Goal: Task Accomplishment & Management: Complete application form

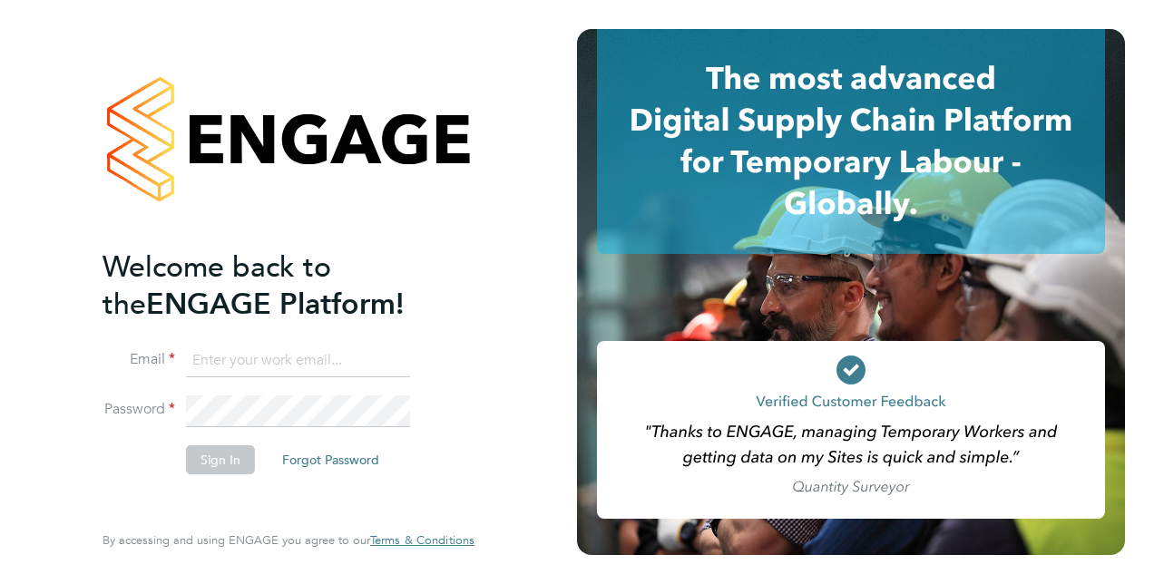
type input "marsharichards1977@gmail.com"
click at [27, 340] on div "Welcome back to the ENGAGE Platform! Email marsharichards1977@gmail.com Passwor…" at bounding box center [288, 292] width 577 height 584
click at [211, 459] on button "Sign In" at bounding box center [220, 459] width 69 height 29
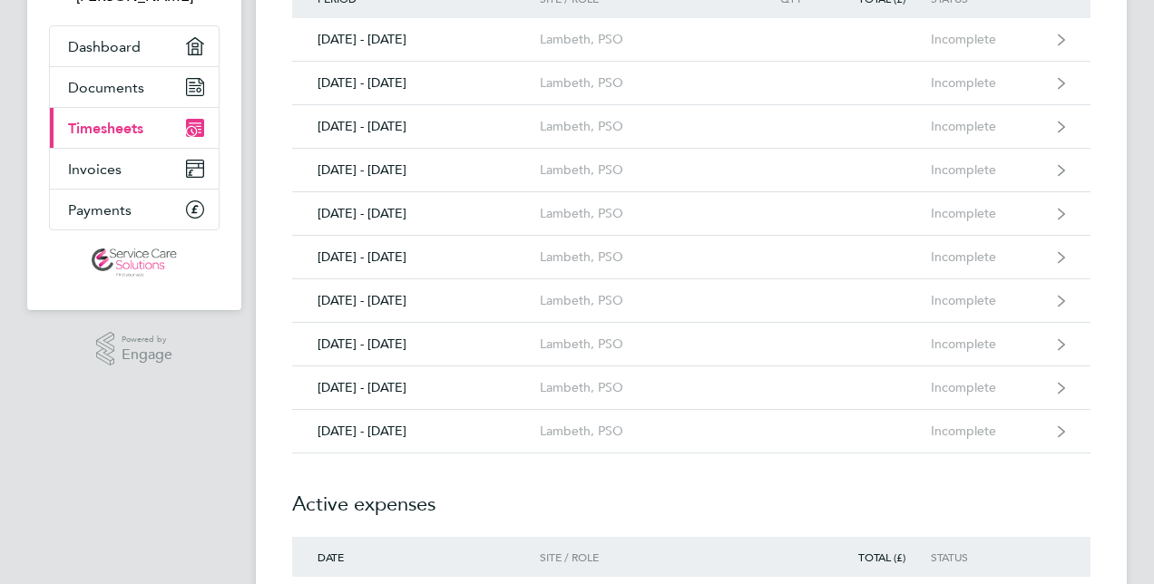
scroll to position [181, 0]
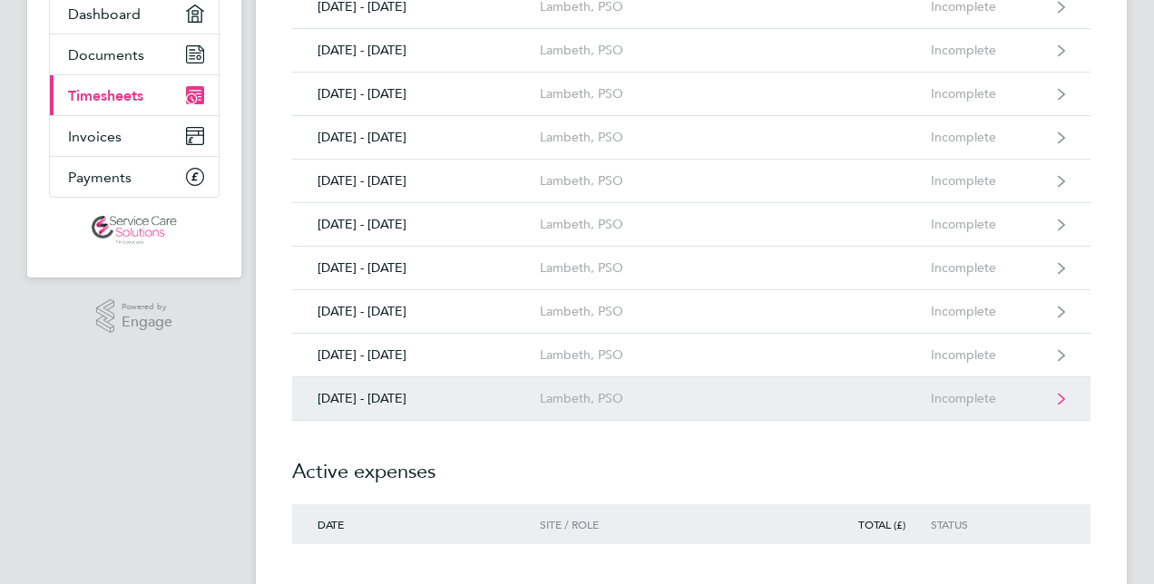
click at [437, 403] on div "[DATE] - [DATE]" at bounding box center [416, 398] width 248 height 15
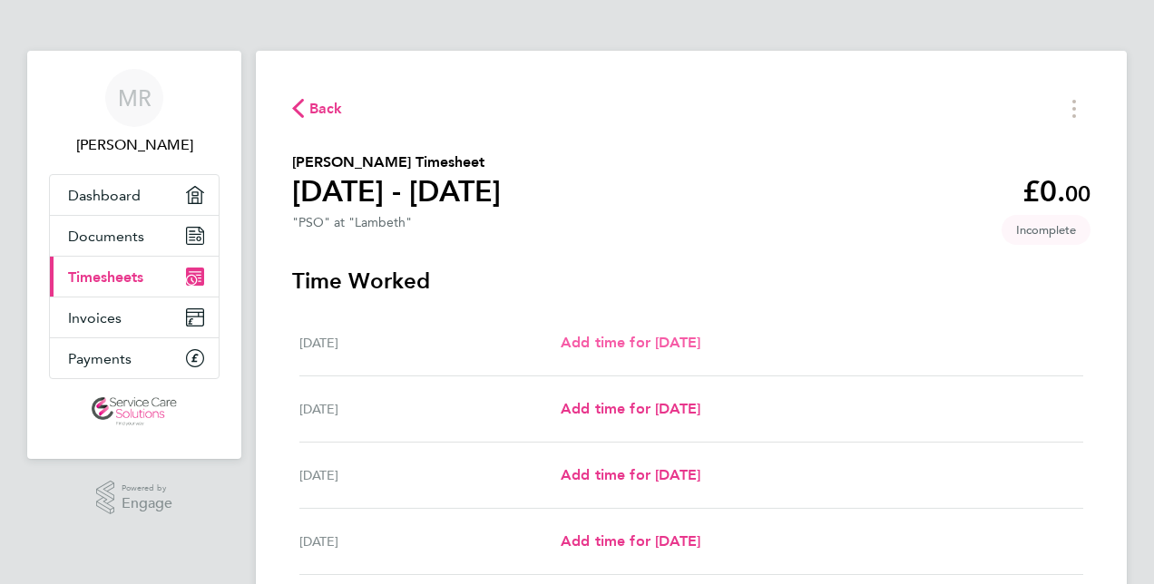
click at [635, 351] on span "Add time for [DATE]" at bounding box center [631, 342] width 140 height 17
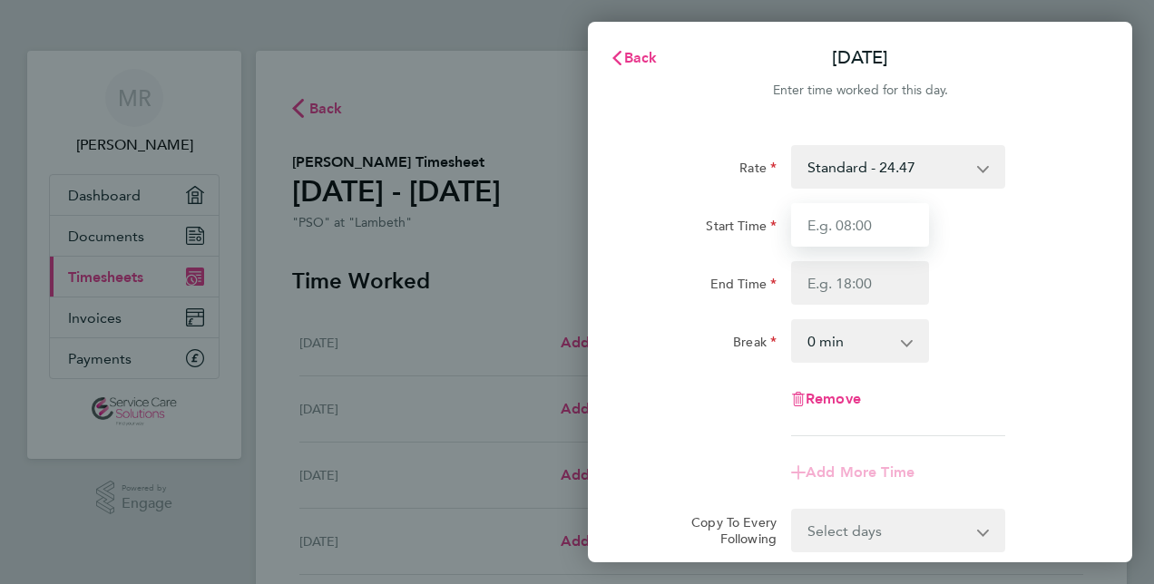
click at [871, 229] on input "Start Time" at bounding box center [860, 225] width 138 height 44
type input "08:00"
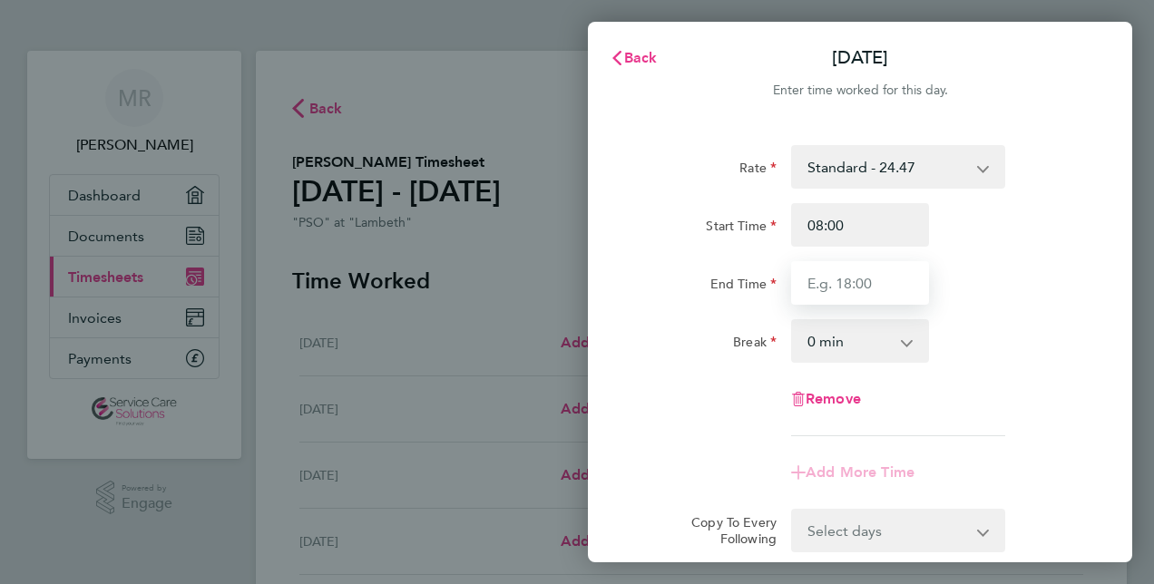
type input "16:00"
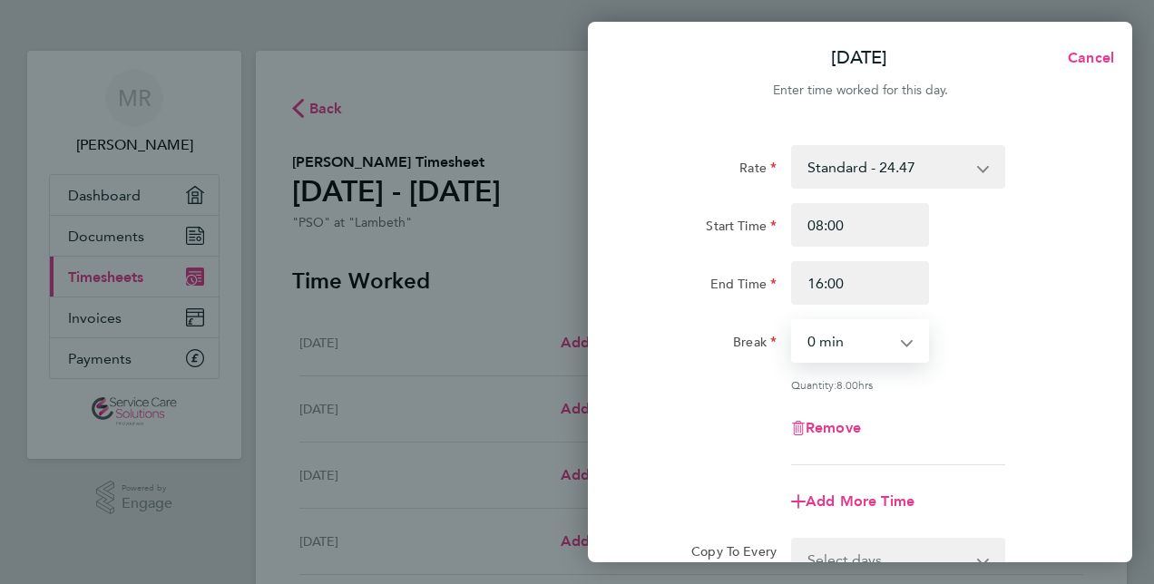
click at [861, 345] on select "0 min 15 min 30 min 45 min 60 min 75 min 90 min" at bounding box center [849, 341] width 112 height 40
select select "30"
click at [793, 321] on select "0 min 15 min 30 min 45 min 60 min 75 min 90 min" at bounding box center [849, 341] width 112 height 40
click at [1083, 468] on div "Rate Standard - 24.47 Start Time 08:00 End Time 16:00 Break 0 min 15 min 30 min…" at bounding box center [860, 403] width 544 height 560
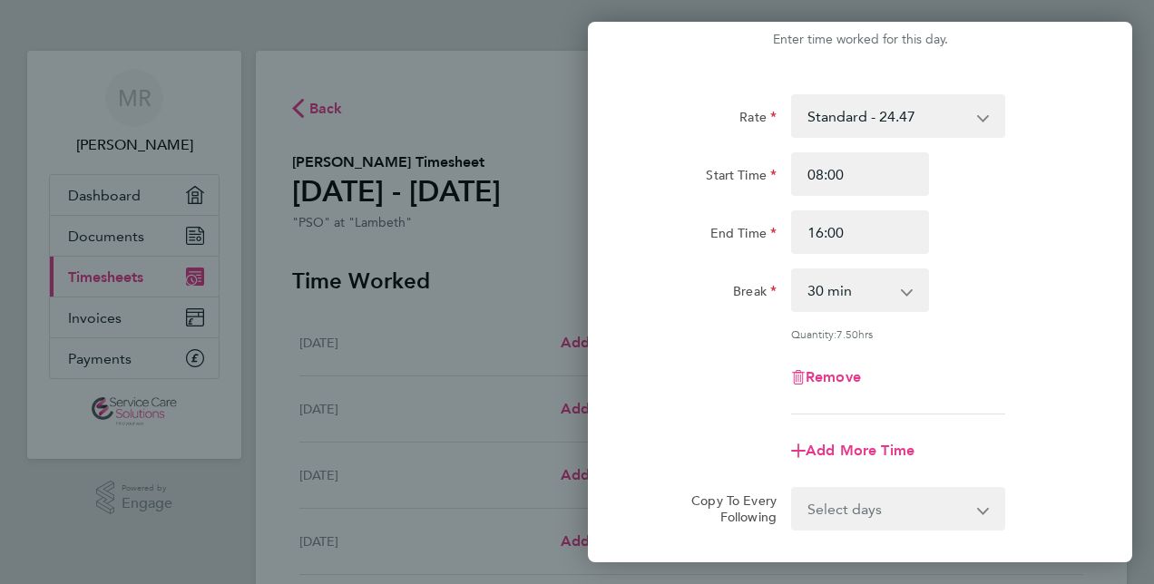
scroll to position [73, 0]
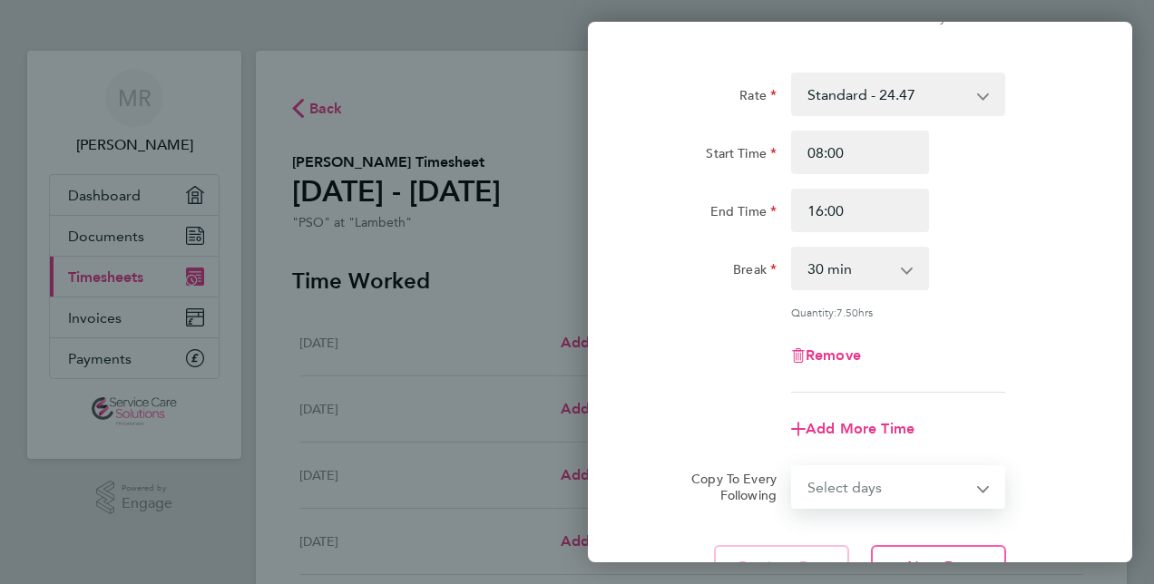
click at [885, 470] on select "Select days Day Weekday (Mon-Fri) Weekend (Sat-Sun) [DATE] [DATE] [DATE] [DATE]…" at bounding box center [888, 487] width 190 height 40
select select "WEEKDAY"
click at [793, 467] on select "Select days Day Weekday (Mon-Fri) Weekend (Sat-Sun) [DATE] [DATE] [DATE] [DATE]…" at bounding box center [888, 487] width 190 height 40
select select "[DATE]"
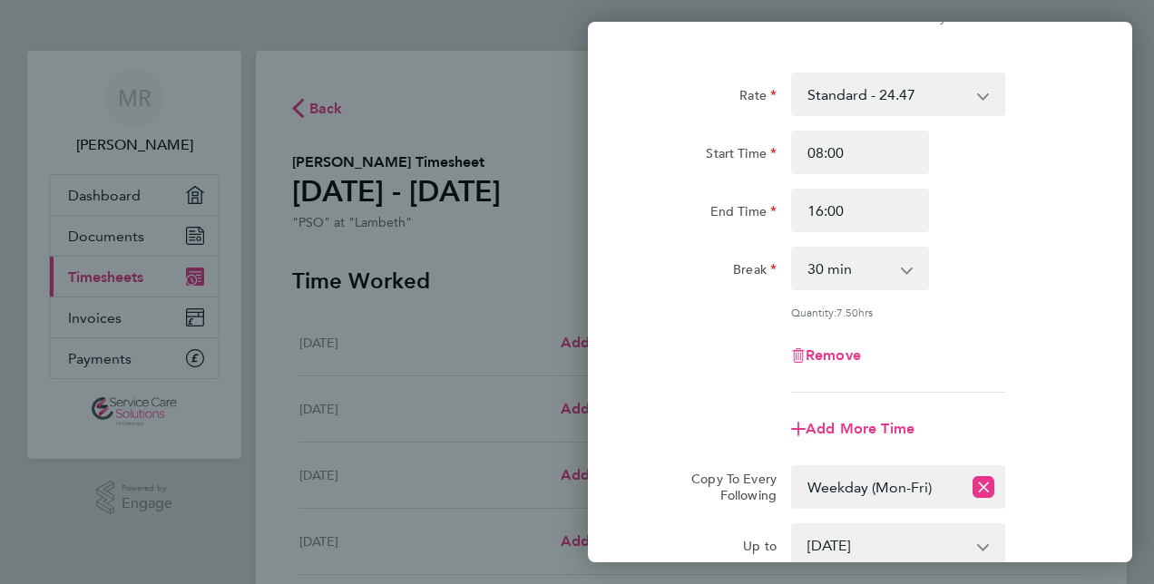
click at [1104, 506] on div "Rate Standard - 24.47 Start Time 08:00 End Time 16:00 Break 0 min 15 min 30 min…" at bounding box center [860, 370] width 544 height 639
click at [1027, 488] on div "Copy To Every Following Select days Day Weekday (Mon-Fri) Weekend (Sat-Sun) [DA…" at bounding box center [859, 487] width 457 height 44
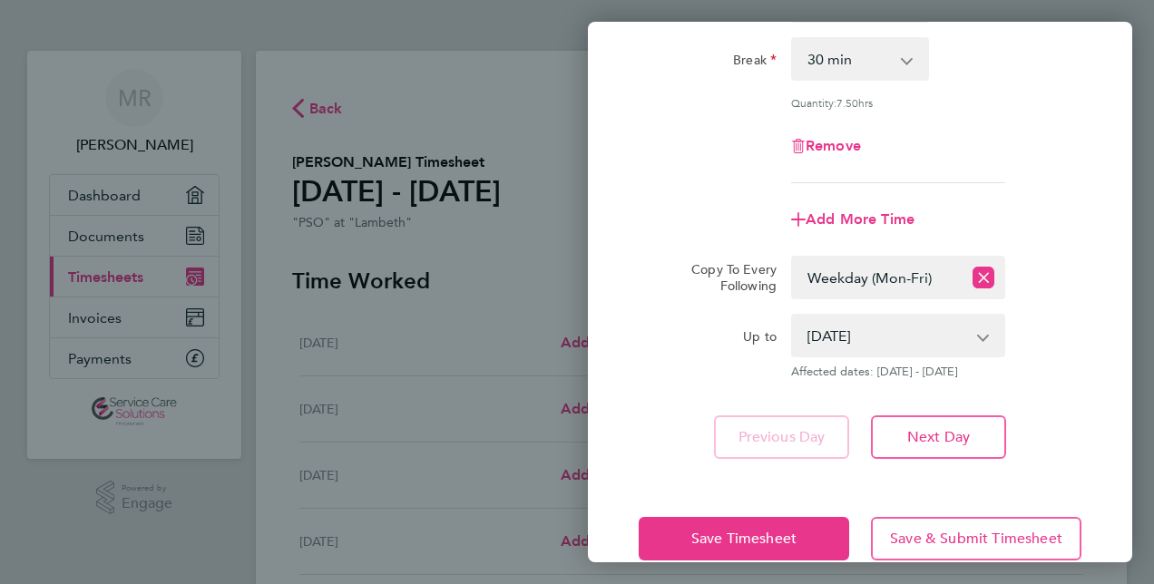
scroll to position [315, 0]
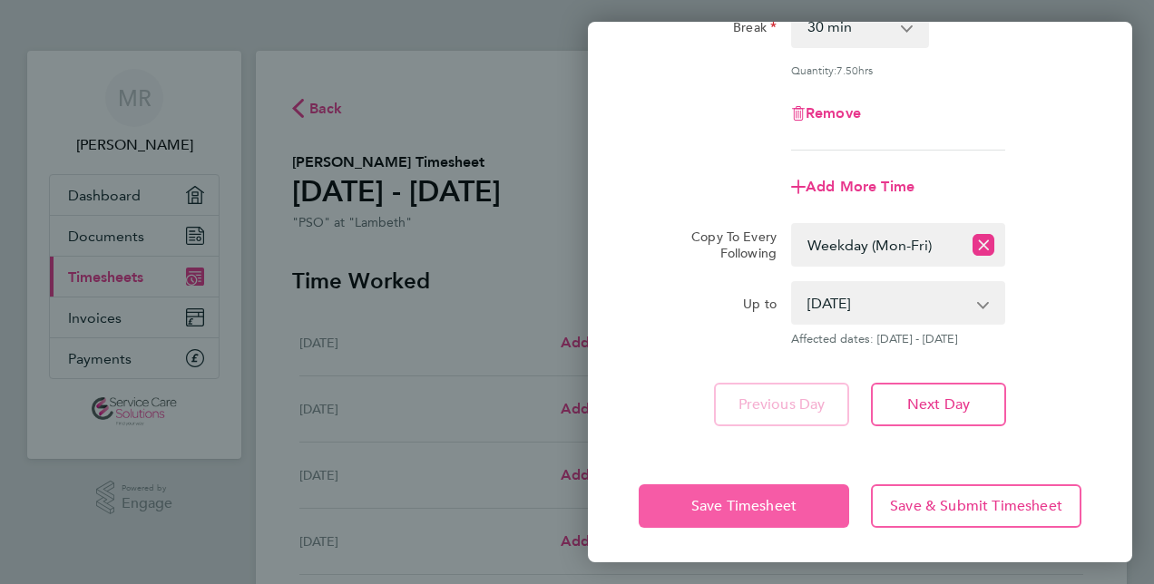
click at [749, 504] on span "Save Timesheet" at bounding box center [743, 506] width 105 height 18
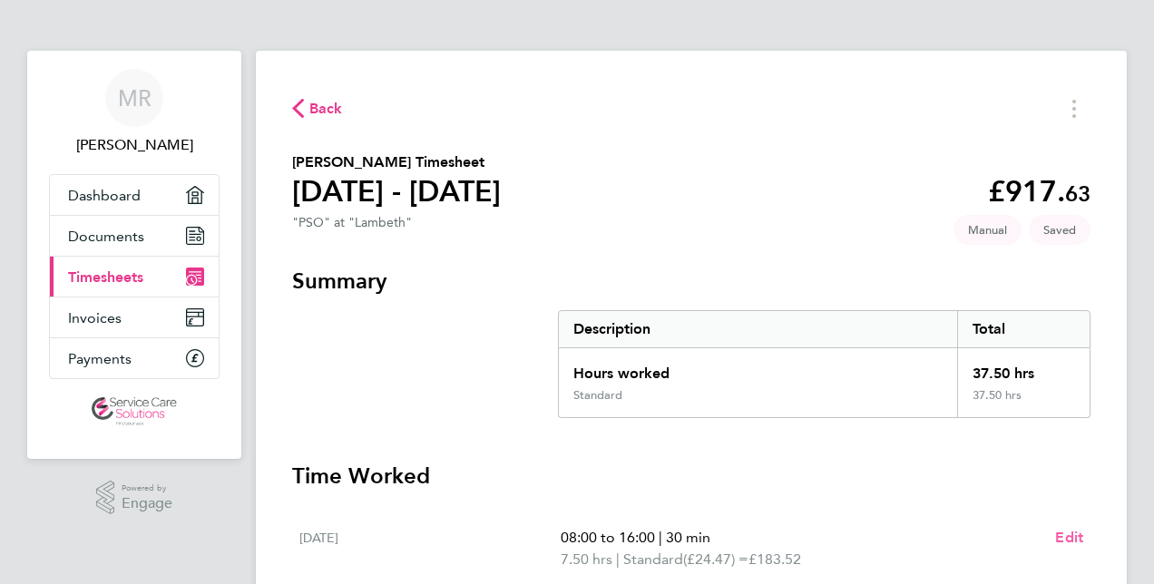
click at [1067, 537] on span "Edit" at bounding box center [1069, 537] width 28 height 17
select select "30"
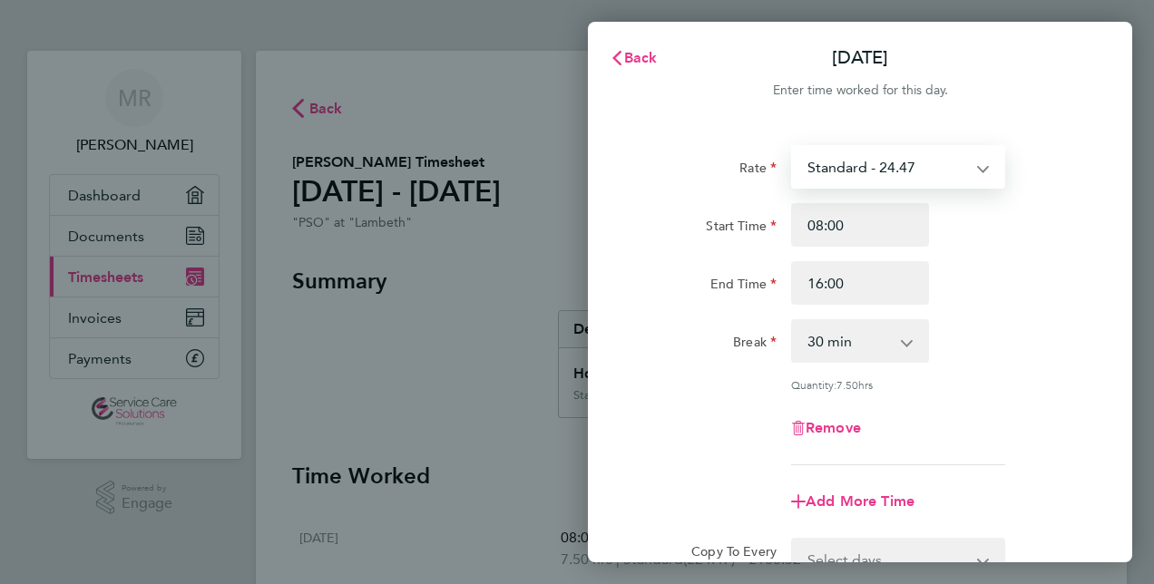
click at [919, 176] on select "Standard - 24.47" at bounding box center [887, 167] width 189 height 40
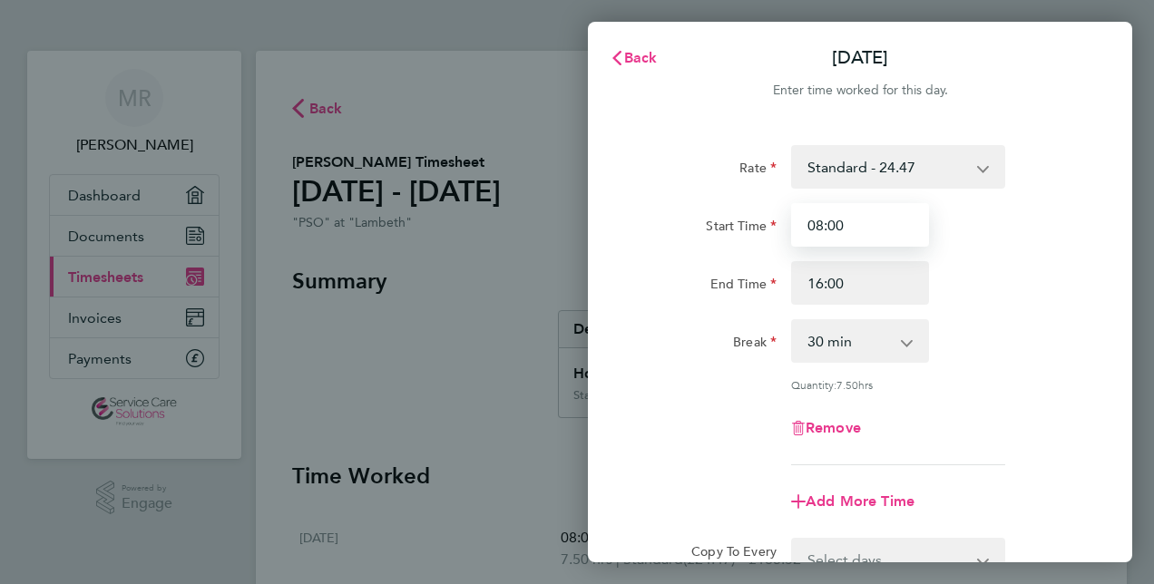
click at [883, 225] on input "08:00" at bounding box center [860, 225] width 138 height 44
type input "0"
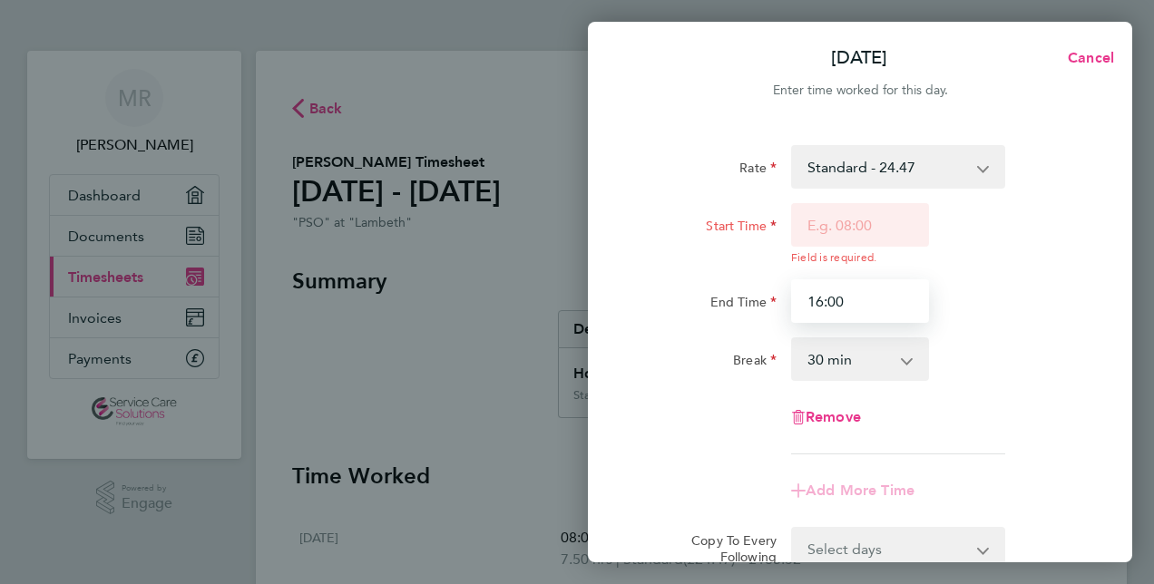
click at [858, 290] on input "16:00" at bounding box center [860, 301] width 138 height 44
type input "1"
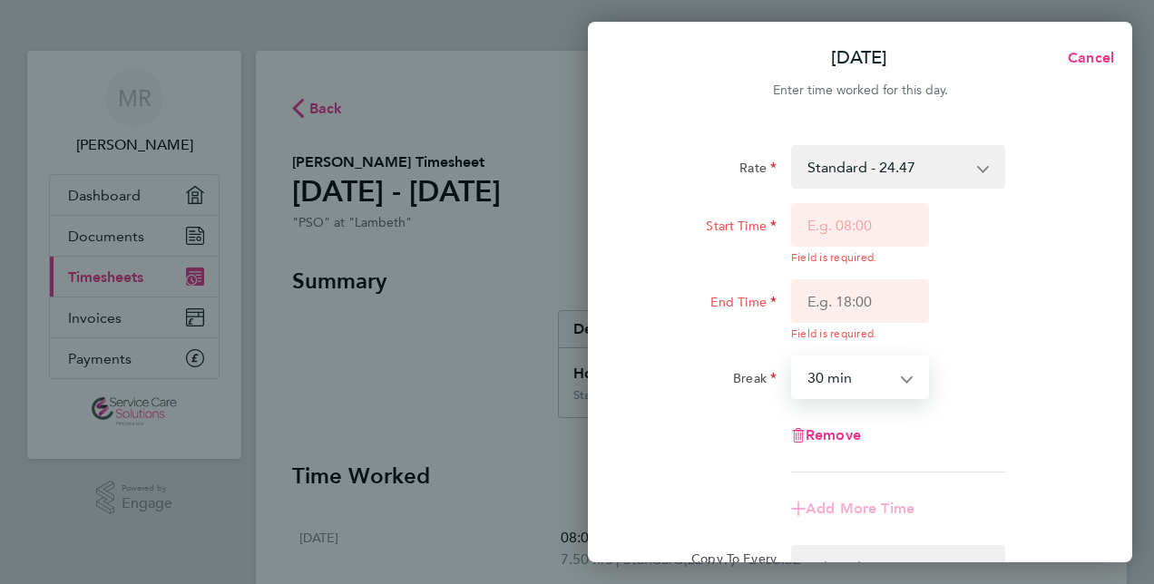
click at [861, 357] on select "0 min 15 min 30 min 45 min 60 min 75 min 90 min" at bounding box center [849, 377] width 112 height 40
drag, startPoint x: 1030, startPoint y: 359, endPoint x: 820, endPoint y: 437, distance: 224.4
click at [820, 437] on div "Rate Standard - 24.47 Start Time Field is required. End Time Field is required.…" at bounding box center [860, 308] width 443 height 327
click at [820, 437] on span "Remove" at bounding box center [832, 434] width 55 height 17
select select "null"
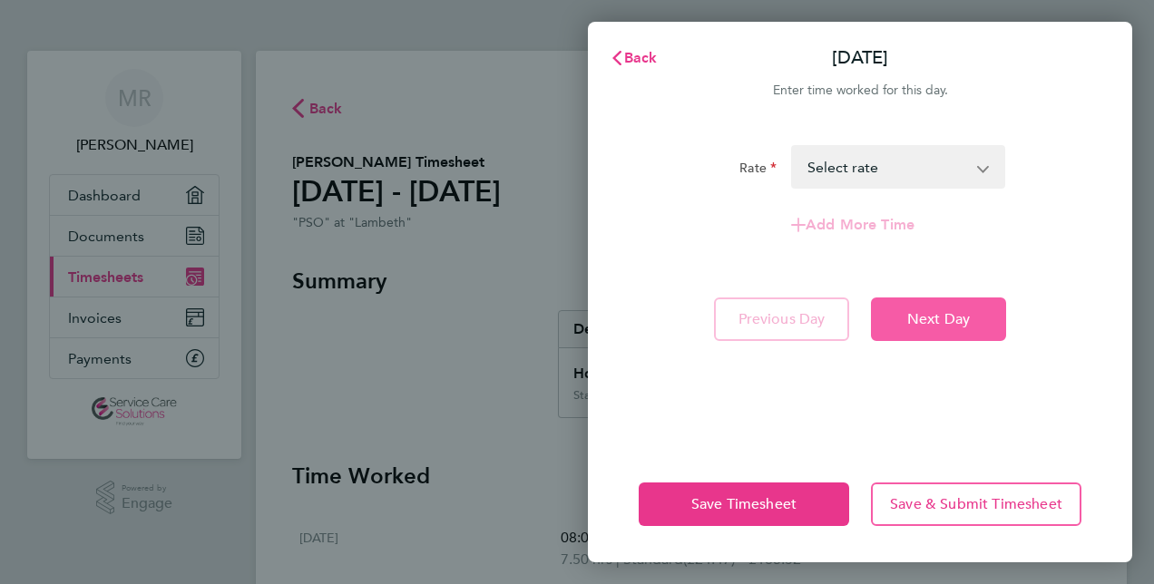
click at [942, 325] on span "Next Day" at bounding box center [938, 319] width 63 height 18
select select "30"
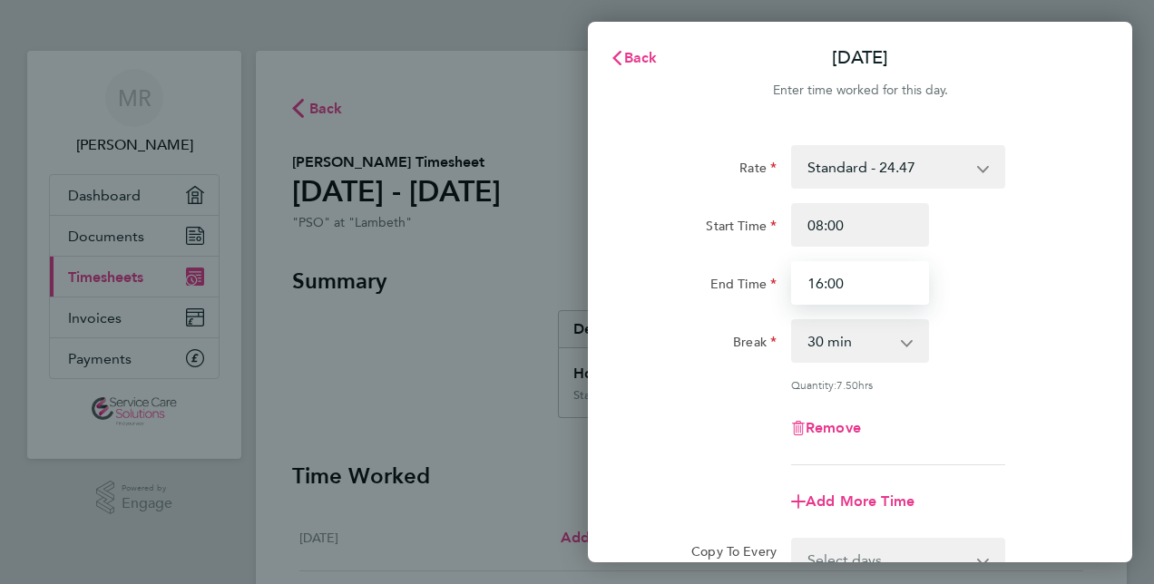
click at [873, 286] on input "16:00" at bounding box center [860, 283] width 138 height 44
click at [1099, 524] on div "Rate Standard - 24.47 Start Time 08:00 End Time 17:00 Break 0 min 15 min 30 min…" at bounding box center [860, 403] width 544 height 560
click at [1014, 470] on app-timesheet-line-form-group "Rate Standard - 24.47 Start Time 08:00 End Time 17:00 Break 0 min 15 min 30 min…" at bounding box center [860, 334] width 443 height 378
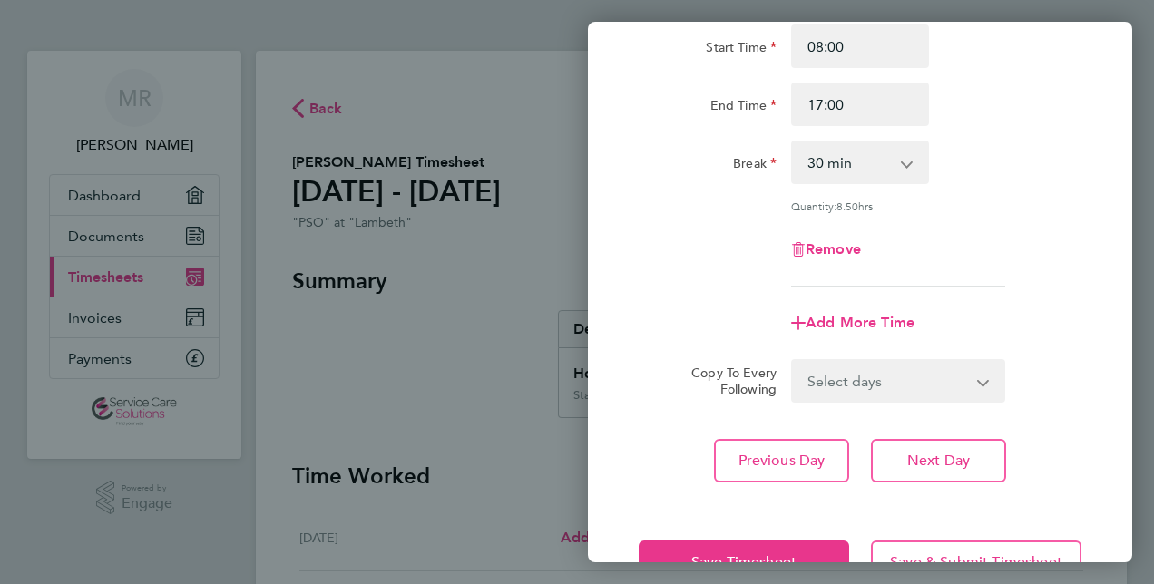
scroll to position [181, 0]
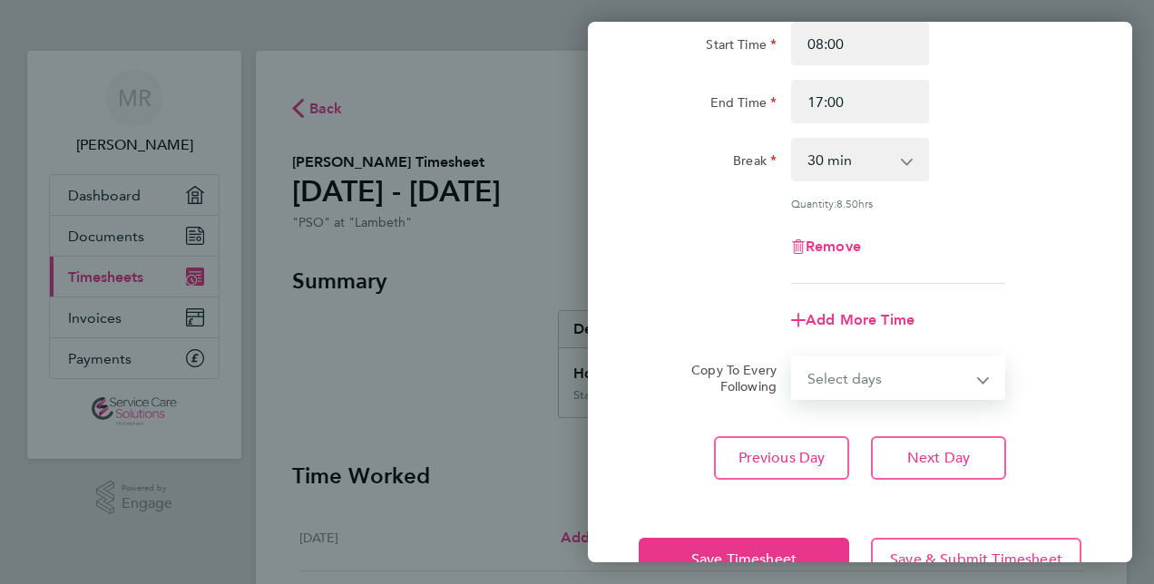
click at [897, 364] on select "Select days Day Weekday (Mon-Fri) Weekend (Sat-Sun) [DATE] [DATE] [DATE] [DATE]…" at bounding box center [888, 378] width 190 height 40
click at [1052, 271] on div "Rate Standard - 24.47 Start Time 08:00 End Time 17:00 Break 0 min 15 min 30 min…" at bounding box center [860, 124] width 443 height 320
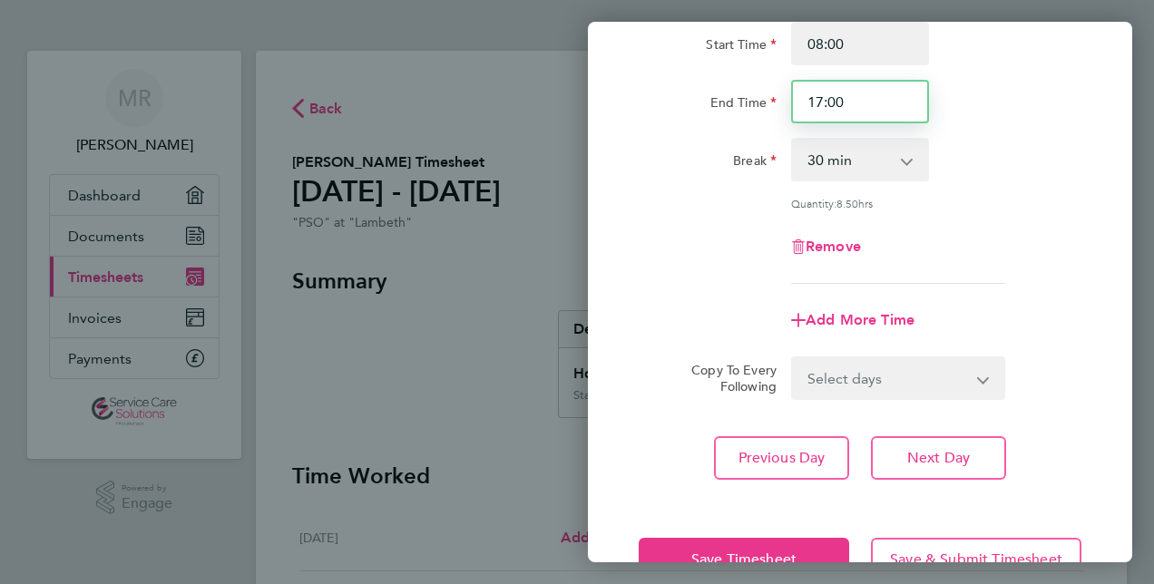
click at [854, 106] on input "17:00" at bounding box center [860, 102] width 138 height 44
type input "16:00"
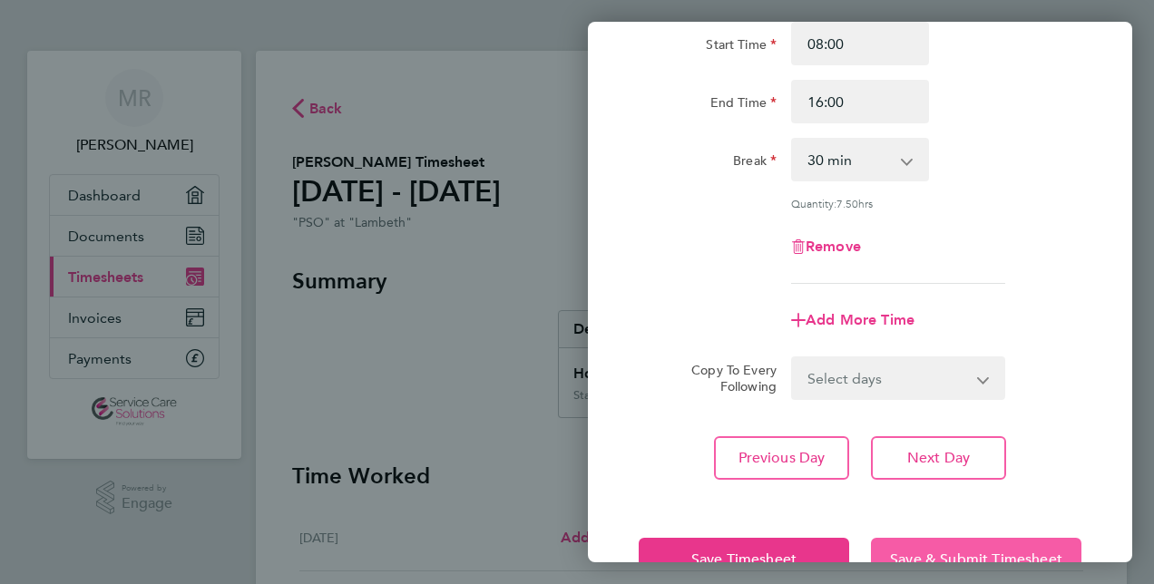
click at [905, 551] on span "Save & Submit Timesheet" at bounding box center [976, 560] width 172 height 18
